Goal: Task Accomplishment & Management: Complete application form

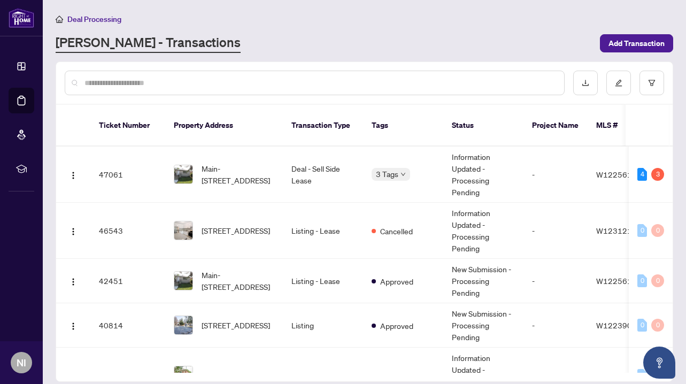
click at [618, 21] on div "Deal Processing" at bounding box center [365, 19] width 618 height 12
click at [614, 37] on span "Add Transaction" at bounding box center [637, 43] width 56 height 17
